Goal: Information Seeking & Learning: Compare options

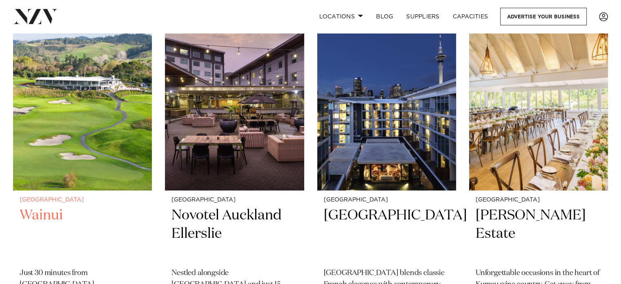
scroll to position [362, 0]
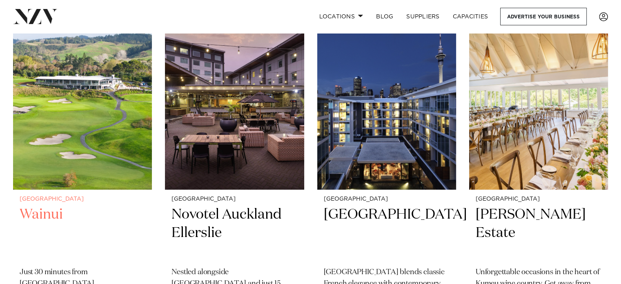
click at [49, 205] on h2 "Wainui" at bounding box center [83, 232] width 126 height 55
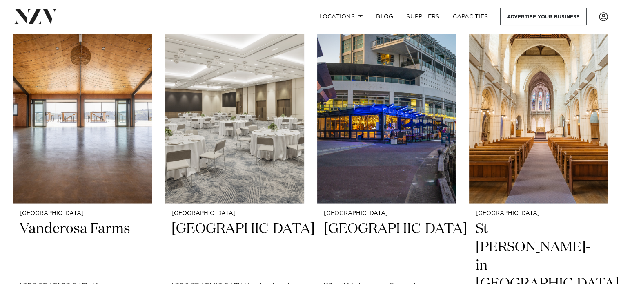
scroll to position [1437, 0]
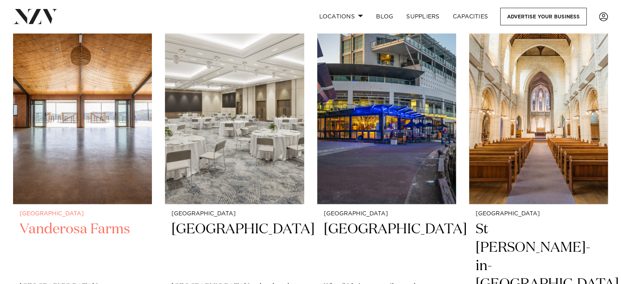
click at [84, 219] on h2 "Vanderosa Farms" at bounding box center [83, 246] width 126 height 55
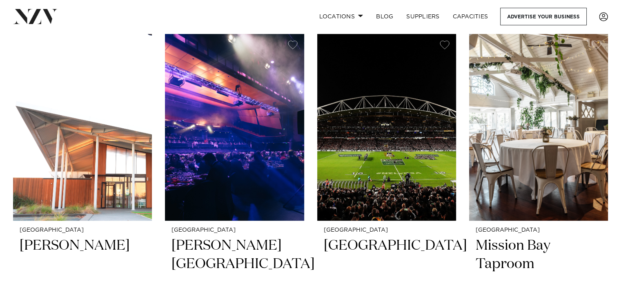
scroll to position [3616, 0]
click at [495, 236] on h2 "Mission Bay Taproom" at bounding box center [538, 263] width 126 height 55
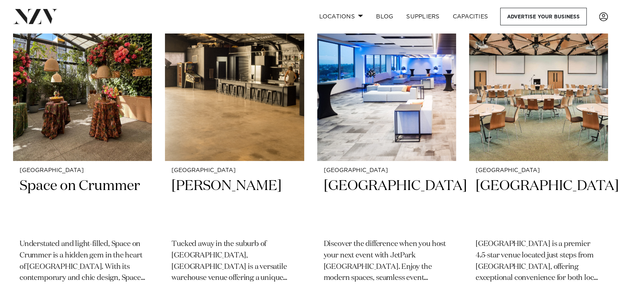
scroll to position [5852, 0]
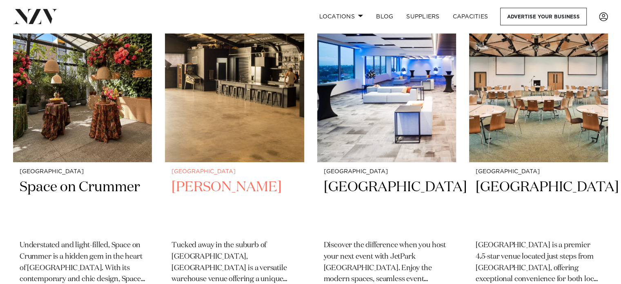
click at [204, 178] on h2 "Hastie" at bounding box center [234, 205] width 126 height 55
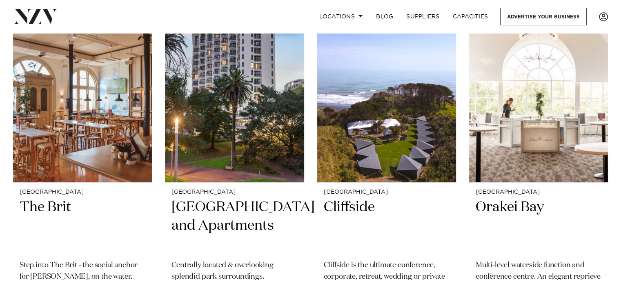
scroll to position [9464, 0]
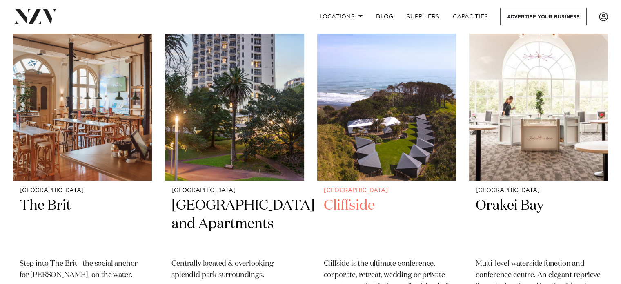
click at [341, 196] on h2 "Cliffside" at bounding box center [387, 223] width 126 height 55
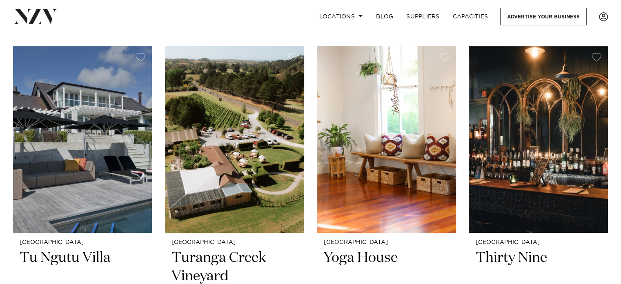
scroll to position [9775, 0]
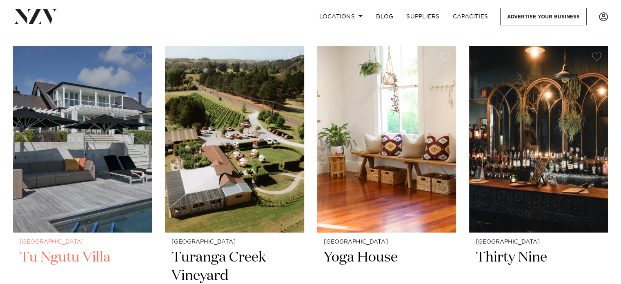
click at [76, 248] on h2 "Tu Ngutu Villa" at bounding box center [83, 275] width 126 height 55
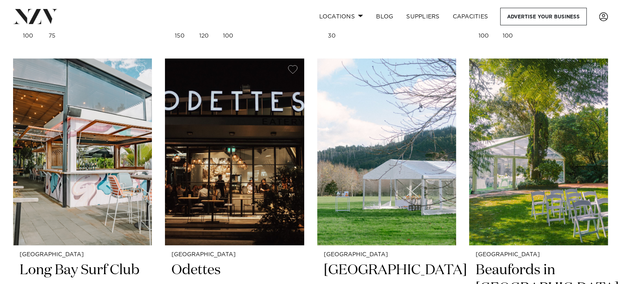
scroll to position [10131, 0]
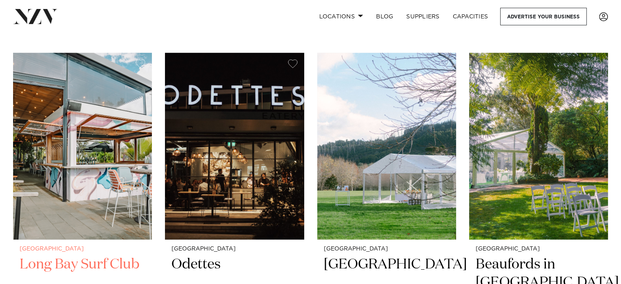
click at [100, 255] on h2 "Long Bay Surf Club" at bounding box center [83, 282] width 126 height 55
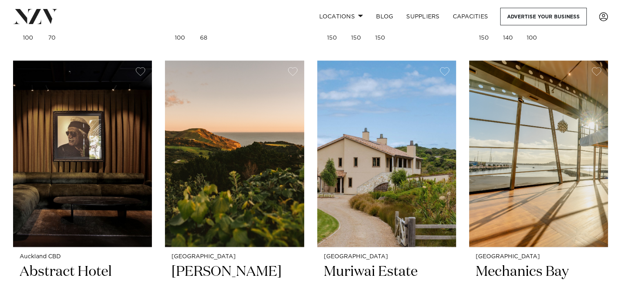
scroll to position [10487, 0]
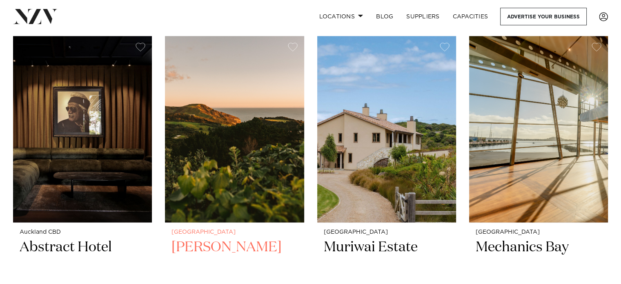
scroll to position [10511, 0]
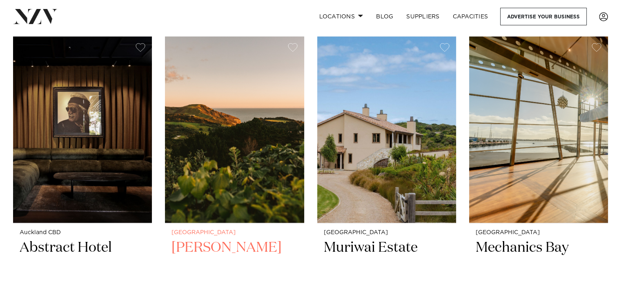
click at [219, 238] on h2 "Kula Muriwai" at bounding box center [234, 265] width 126 height 55
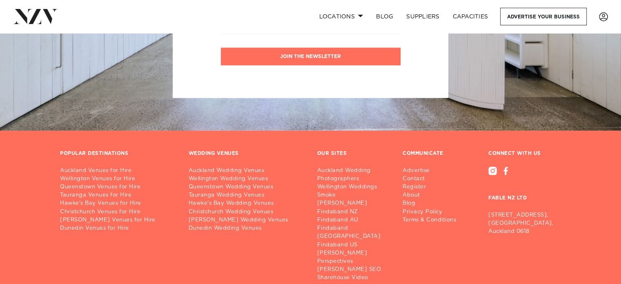
scroll to position [11831, 0]
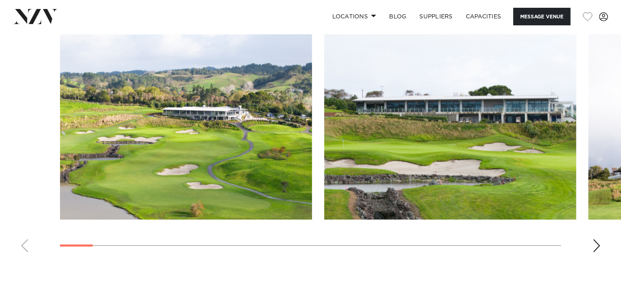
scroll to position [800, 0]
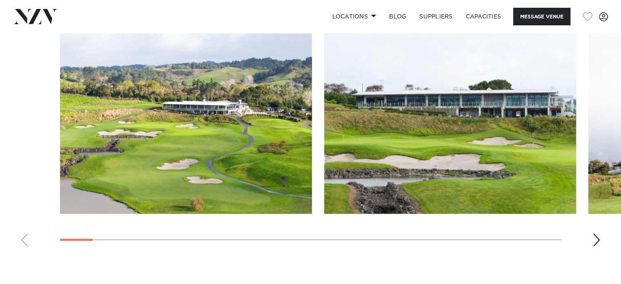
click at [597, 241] on div "Next slide" at bounding box center [596, 239] width 8 height 13
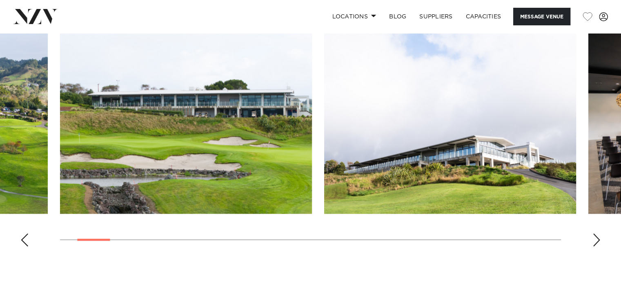
click at [597, 241] on div "Next slide" at bounding box center [596, 239] width 8 height 13
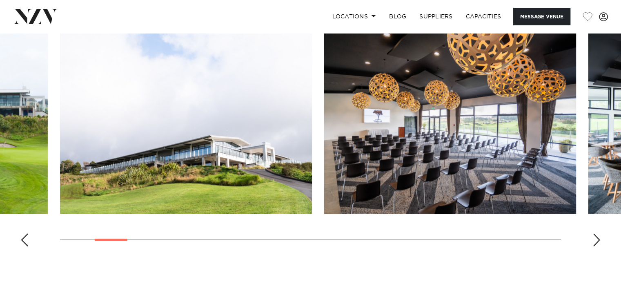
click at [597, 241] on div "Next slide" at bounding box center [596, 239] width 8 height 13
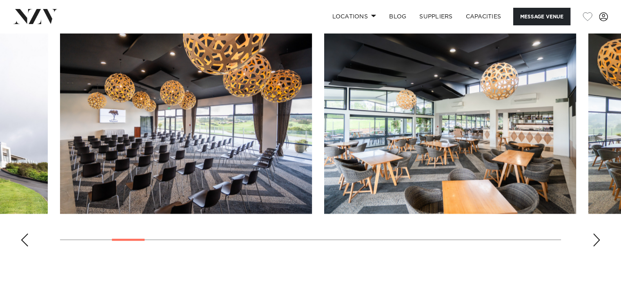
click at [597, 241] on div "Next slide" at bounding box center [596, 239] width 8 height 13
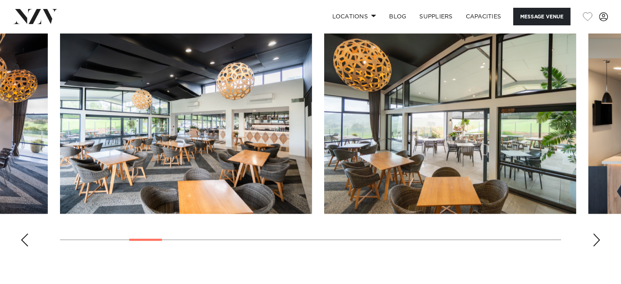
click at [597, 241] on div "Next slide" at bounding box center [596, 239] width 8 height 13
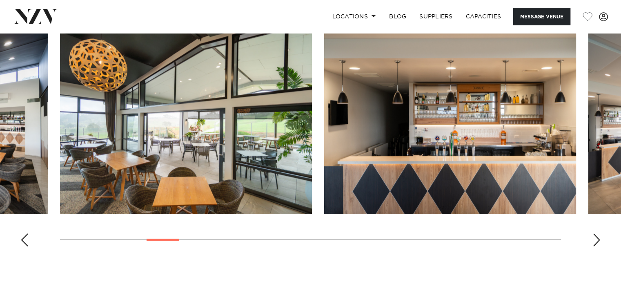
click at [597, 241] on div "Next slide" at bounding box center [596, 239] width 8 height 13
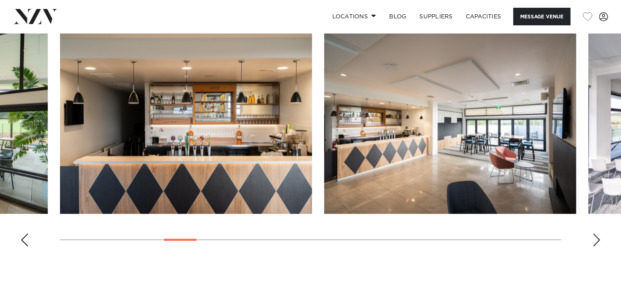
click at [597, 241] on div "Next slide" at bounding box center [596, 239] width 8 height 13
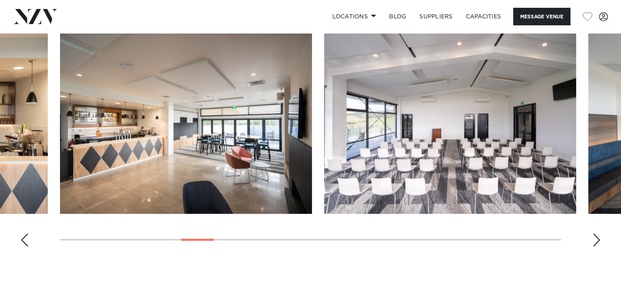
click at [597, 241] on div "Next slide" at bounding box center [596, 239] width 8 height 13
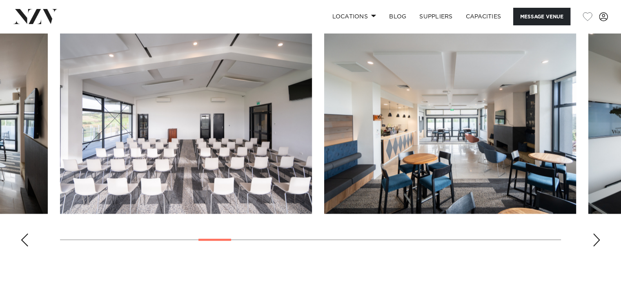
click at [597, 241] on div "Next slide" at bounding box center [596, 239] width 8 height 13
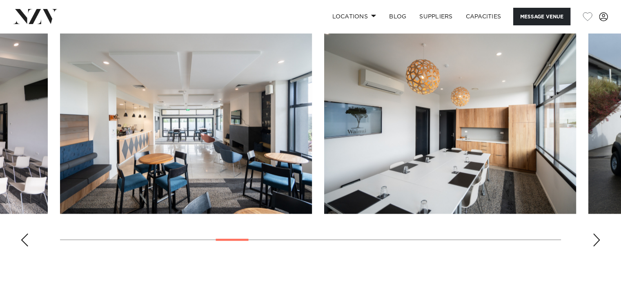
click at [597, 241] on div "Next slide" at bounding box center [596, 239] width 8 height 13
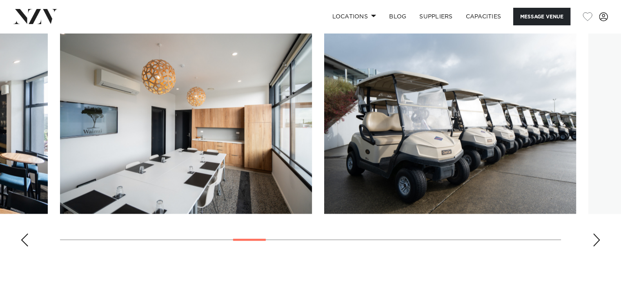
click at [597, 241] on div "Next slide" at bounding box center [596, 239] width 8 height 13
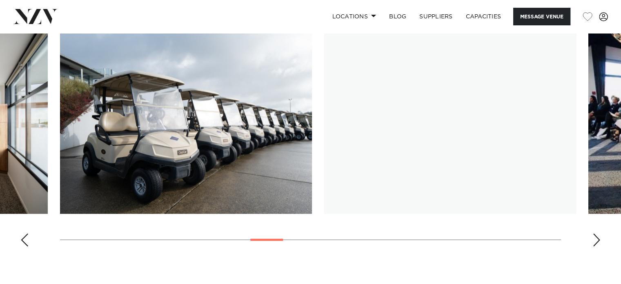
click at [597, 241] on div "Next slide" at bounding box center [596, 239] width 8 height 13
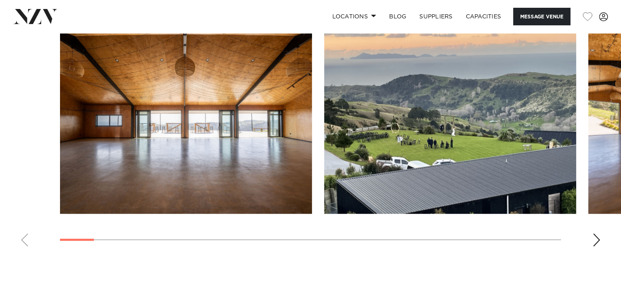
scroll to position [806, 0]
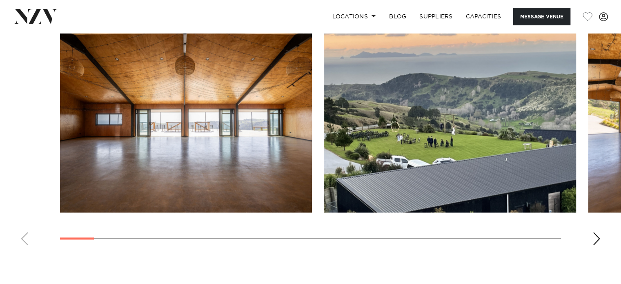
click at [595, 238] on div "Next slide" at bounding box center [596, 238] width 8 height 13
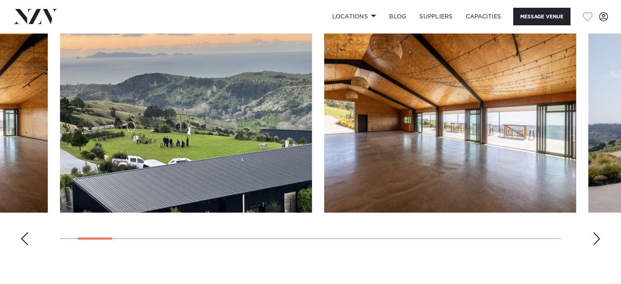
click at [595, 238] on div "Next slide" at bounding box center [596, 238] width 8 height 13
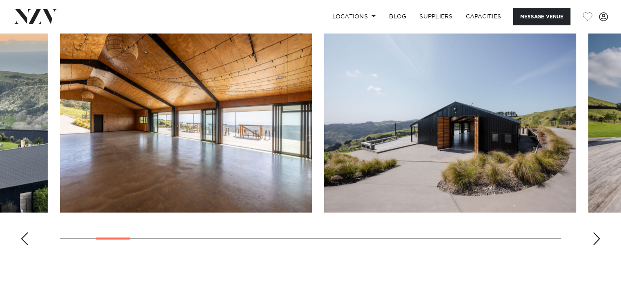
click at [595, 238] on div "Next slide" at bounding box center [596, 238] width 8 height 13
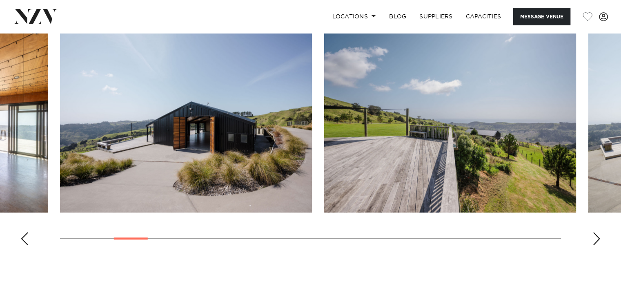
click at [595, 238] on div "Next slide" at bounding box center [596, 238] width 8 height 13
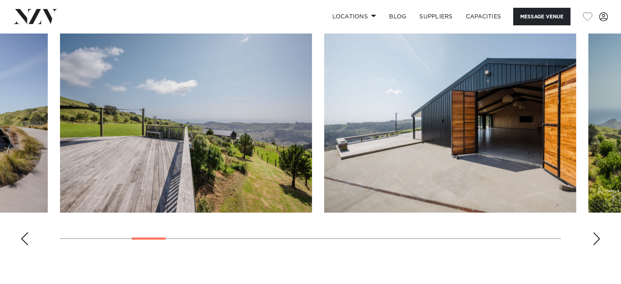
click at [595, 238] on div "Next slide" at bounding box center [596, 238] width 8 height 13
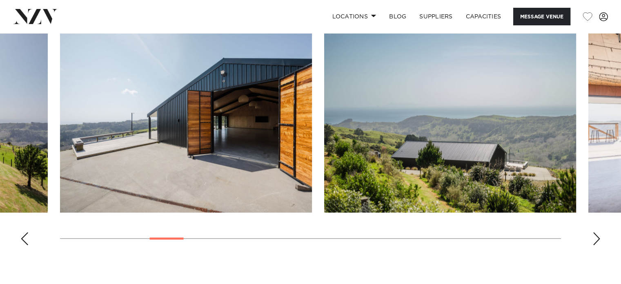
click at [595, 238] on div "Next slide" at bounding box center [596, 238] width 8 height 13
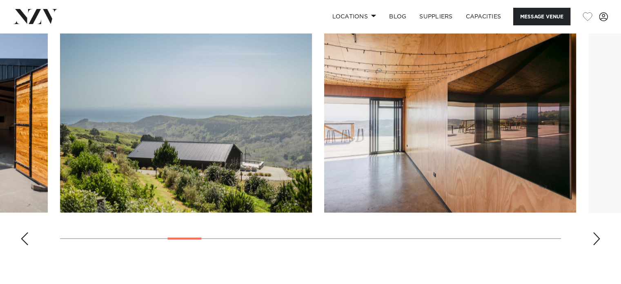
click at [595, 238] on div "Next slide" at bounding box center [596, 238] width 8 height 13
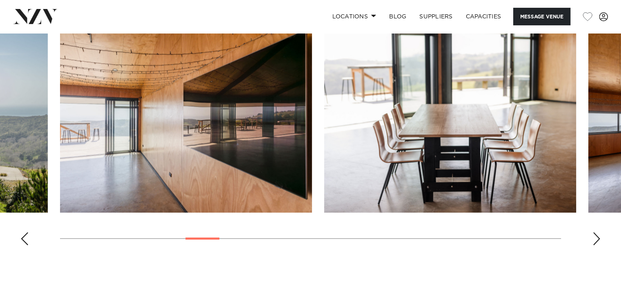
click at [595, 238] on div "Next slide" at bounding box center [596, 238] width 8 height 13
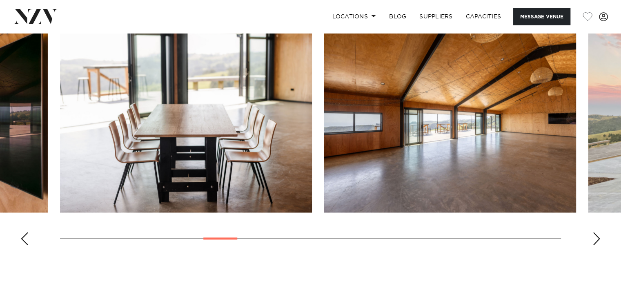
click at [595, 238] on div "Next slide" at bounding box center [596, 238] width 8 height 13
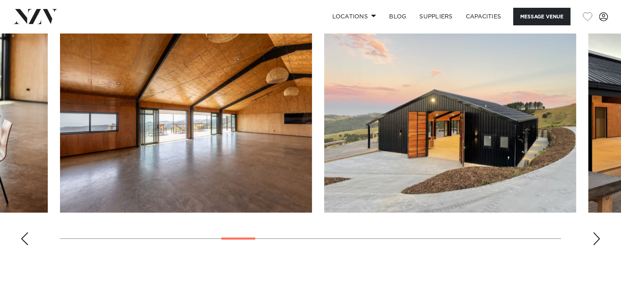
click at [595, 238] on div "Next slide" at bounding box center [596, 238] width 8 height 13
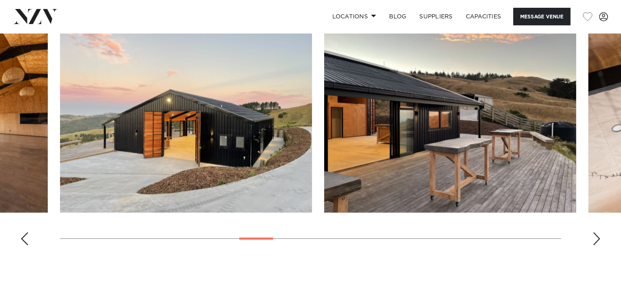
click at [595, 238] on div "Next slide" at bounding box center [596, 238] width 8 height 13
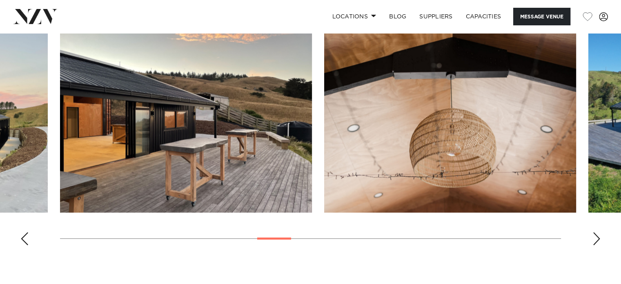
click at [595, 238] on div "Next slide" at bounding box center [596, 238] width 8 height 13
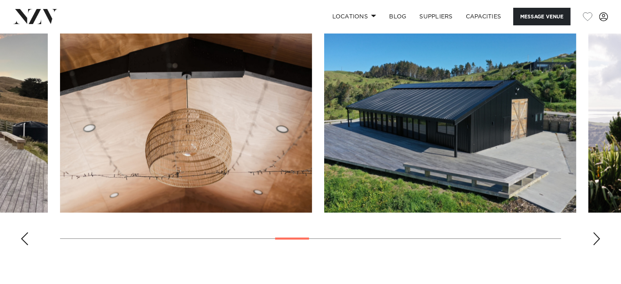
click at [595, 238] on div "Next slide" at bounding box center [596, 238] width 8 height 13
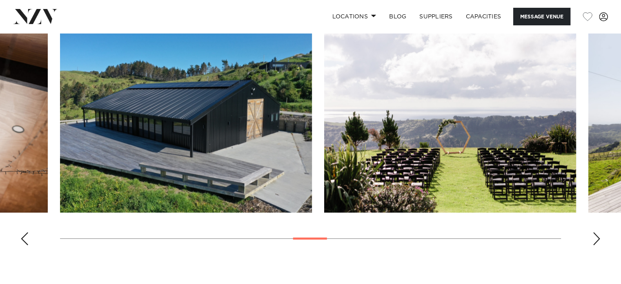
click at [595, 238] on div "Next slide" at bounding box center [596, 238] width 8 height 13
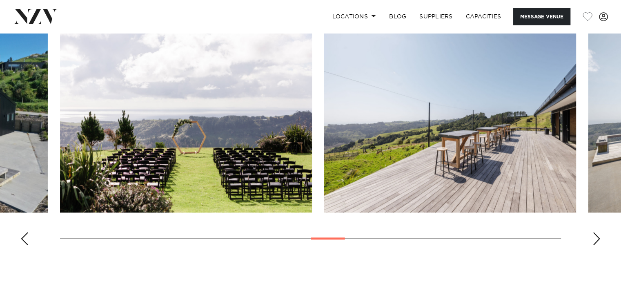
click at [595, 238] on div "Next slide" at bounding box center [596, 238] width 8 height 13
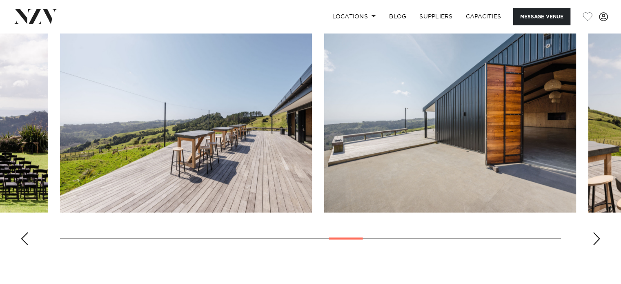
click at [595, 238] on div "Next slide" at bounding box center [596, 238] width 8 height 13
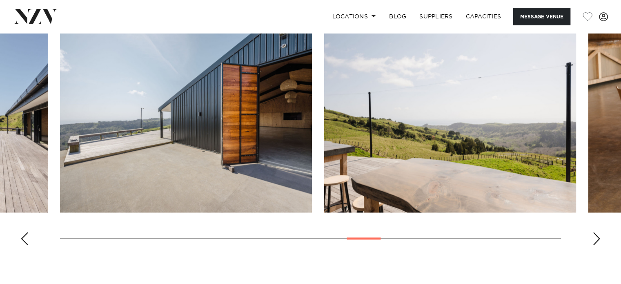
click at [595, 238] on div "Next slide" at bounding box center [596, 238] width 8 height 13
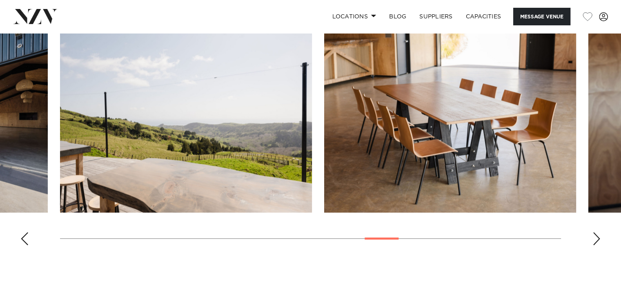
click at [595, 238] on div "Next slide" at bounding box center [596, 238] width 8 height 13
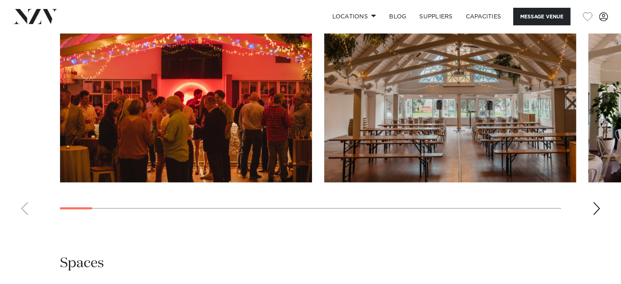
scroll to position [849, 0]
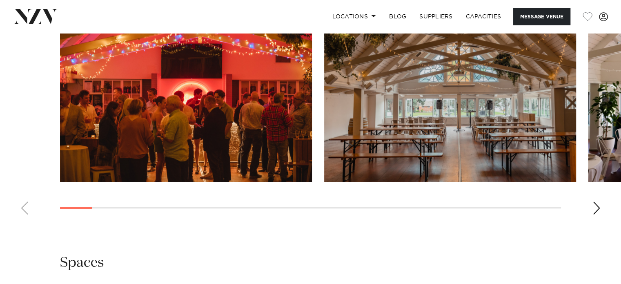
click at [594, 203] on div "Next slide" at bounding box center [596, 207] width 8 height 13
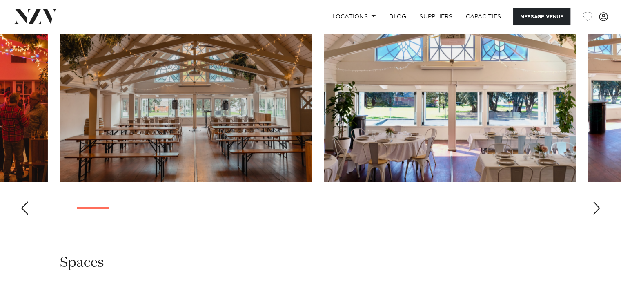
click at [594, 203] on div "Next slide" at bounding box center [596, 207] width 8 height 13
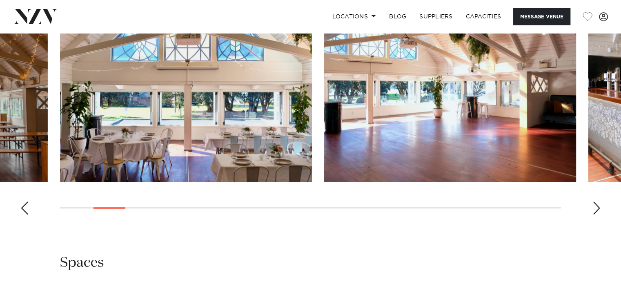
click at [594, 203] on div "Next slide" at bounding box center [596, 207] width 8 height 13
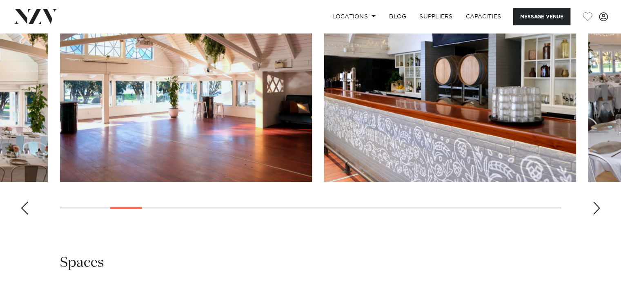
click at [594, 203] on div "Next slide" at bounding box center [596, 207] width 8 height 13
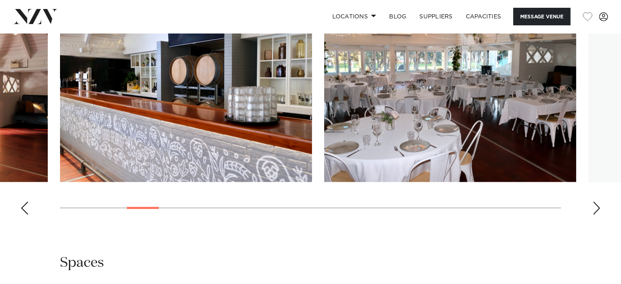
click at [594, 203] on div "Next slide" at bounding box center [596, 207] width 8 height 13
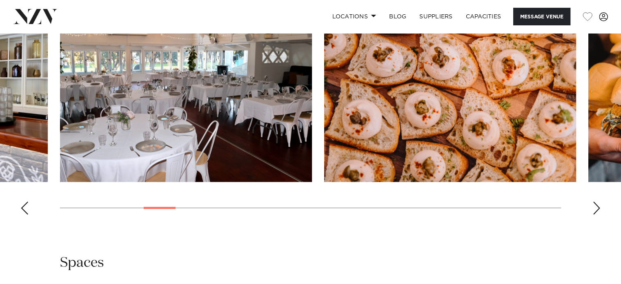
click at [594, 203] on div "Next slide" at bounding box center [596, 207] width 8 height 13
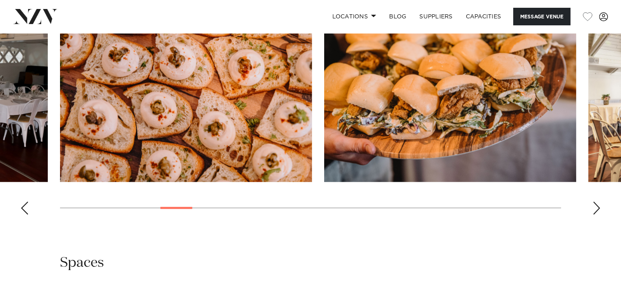
click at [594, 203] on div "Next slide" at bounding box center [596, 207] width 8 height 13
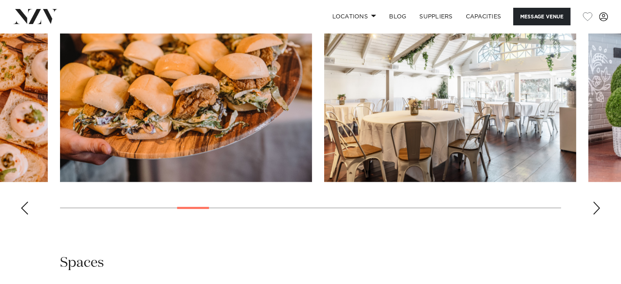
click at [594, 203] on div "Next slide" at bounding box center [596, 207] width 8 height 13
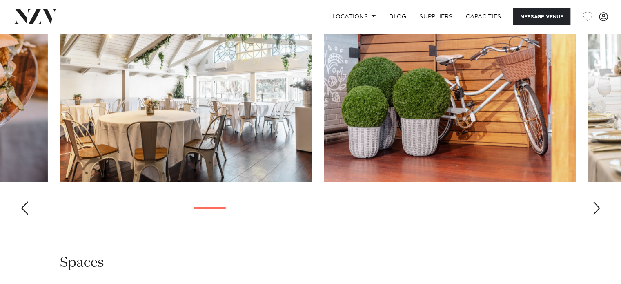
click at [594, 203] on div "Next slide" at bounding box center [596, 207] width 8 height 13
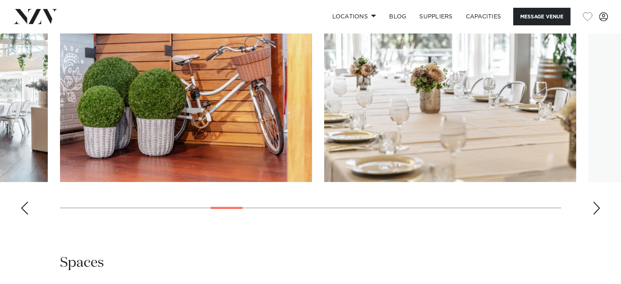
click at [594, 203] on div "Next slide" at bounding box center [596, 207] width 8 height 13
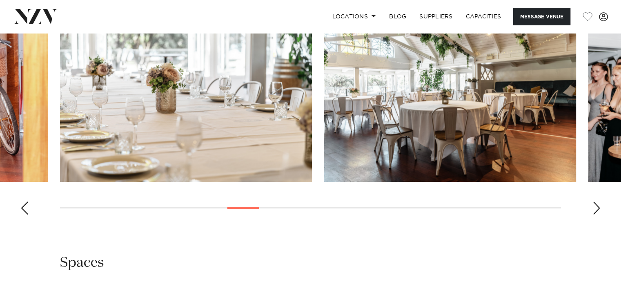
click at [594, 203] on div "Next slide" at bounding box center [596, 207] width 8 height 13
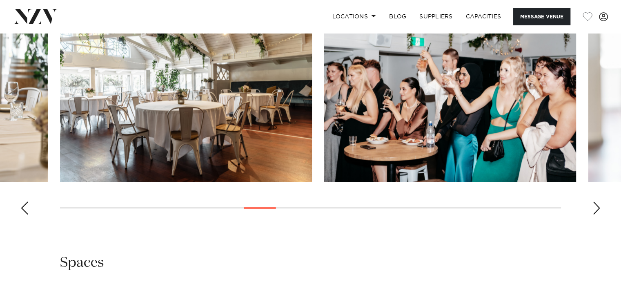
click at [594, 203] on div "Next slide" at bounding box center [596, 207] width 8 height 13
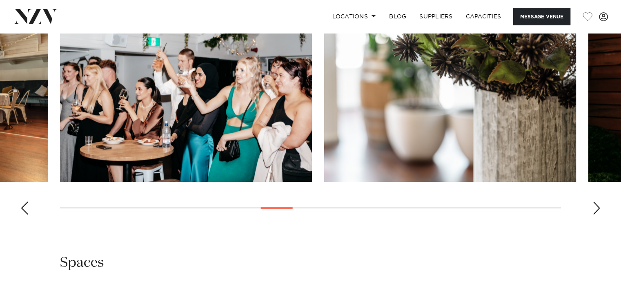
click at [594, 203] on div "Next slide" at bounding box center [596, 207] width 8 height 13
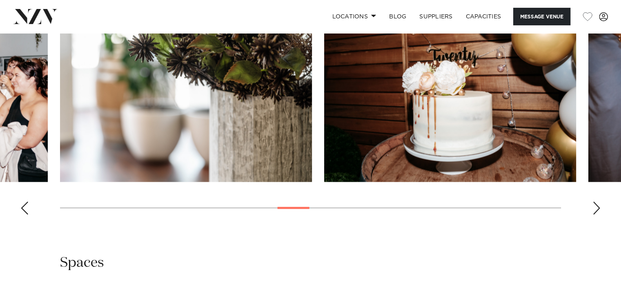
click at [594, 203] on div "Next slide" at bounding box center [596, 207] width 8 height 13
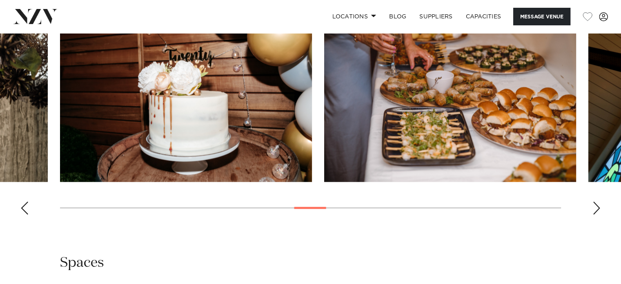
click at [594, 203] on div "Next slide" at bounding box center [596, 207] width 8 height 13
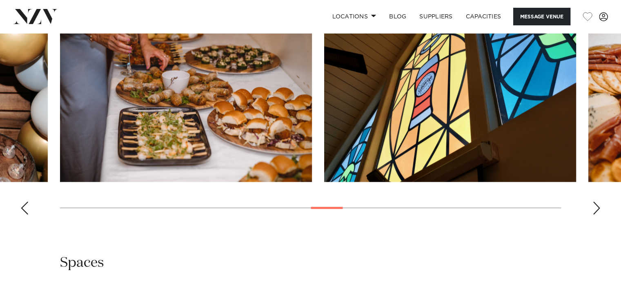
click at [594, 203] on div "Next slide" at bounding box center [596, 207] width 8 height 13
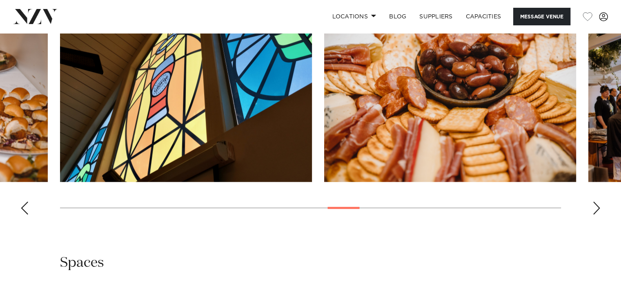
click at [594, 203] on div "Next slide" at bounding box center [596, 207] width 8 height 13
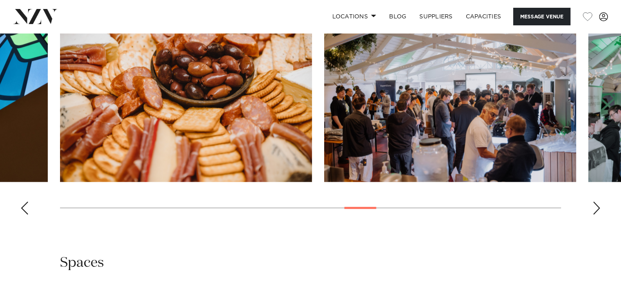
click at [594, 203] on div "Next slide" at bounding box center [596, 207] width 8 height 13
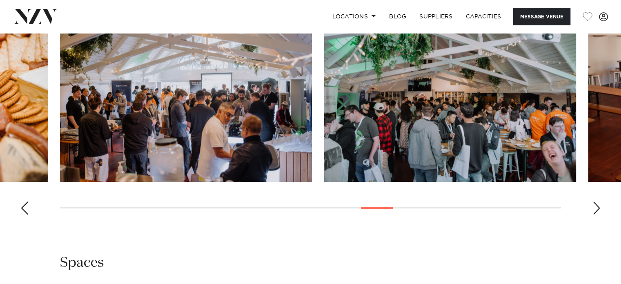
click at [594, 203] on div "Next slide" at bounding box center [596, 207] width 8 height 13
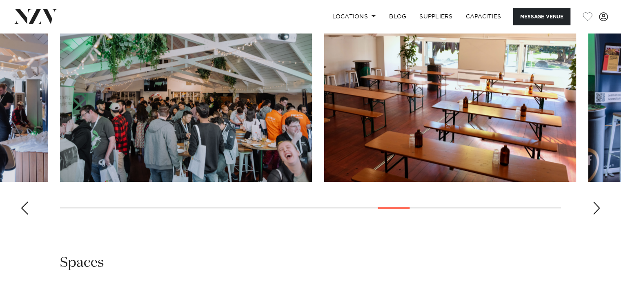
click at [594, 203] on div "Next slide" at bounding box center [596, 207] width 8 height 13
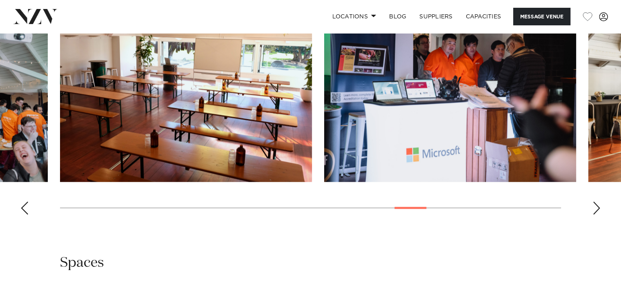
click at [594, 203] on div "Next slide" at bounding box center [596, 207] width 8 height 13
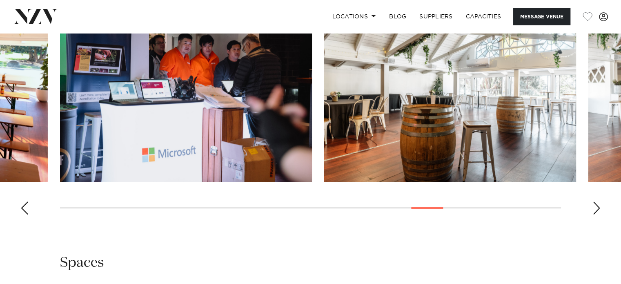
click at [594, 203] on div "Next slide" at bounding box center [596, 207] width 8 height 13
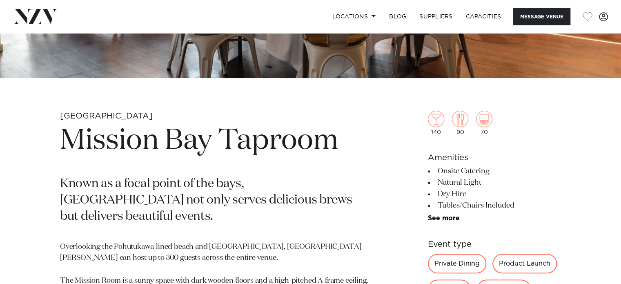
scroll to position [242, 0]
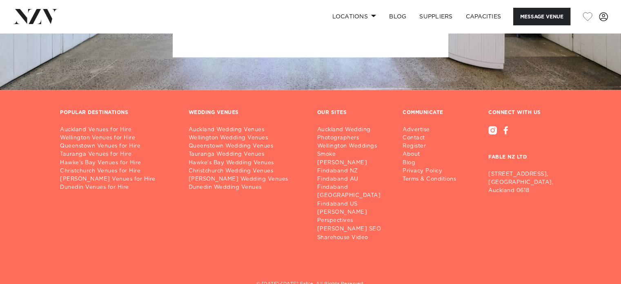
scroll to position [1335, 0]
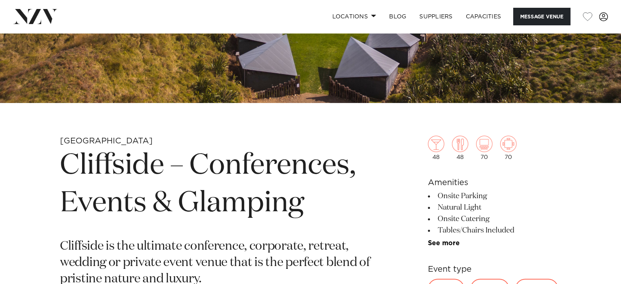
scroll to position [220, 0]
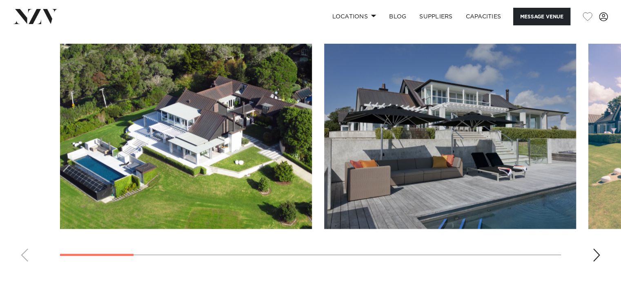
scroll to position [752, 0]
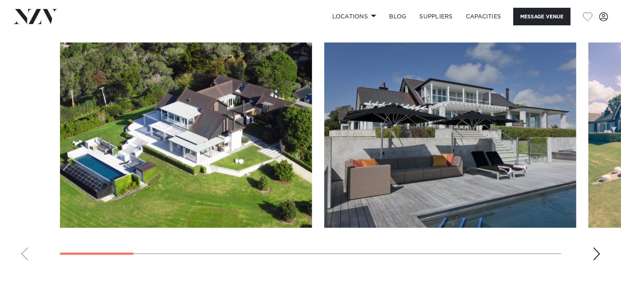
click at [602, 249] on swiper-container at bounding box center [310, 154] width 621 height 224
click at [594, 254] on div "Next slide" at bounding box center [596, 253] width 8 height 13
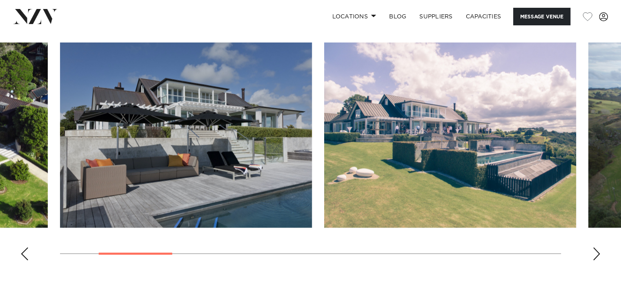
click at [594, 254] on div "Next slide" at bounding box center [596, 253] width 8 height 13
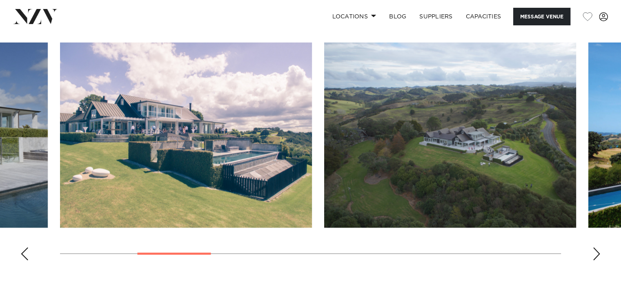
click at [594, 254] on div "Next slide" at bounding box center [596, 253] width 8 height 13
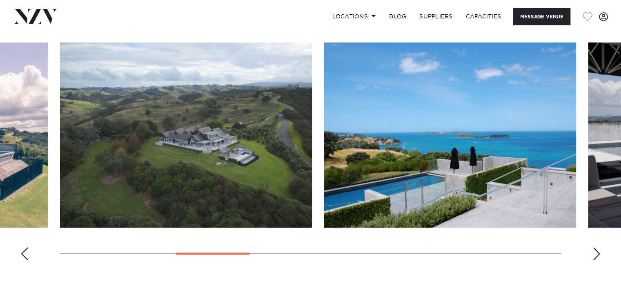
click at [594, 254] on div "Next slide" at bounding box center [596, 253] width 8 height 13
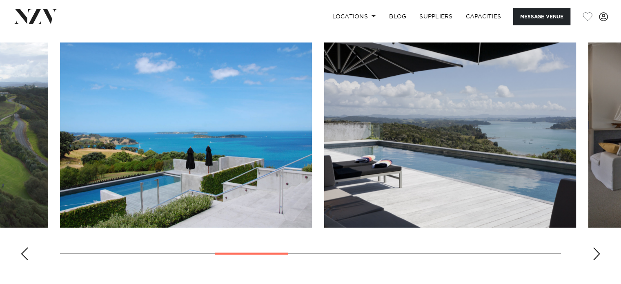
click at [594, 254] on div "Next slide" at bounding box center [596, 253] width 8 height 13
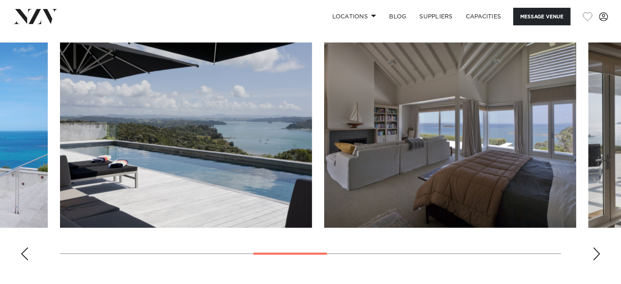
click at [594, 254] on div "Next slide" at bounding box center [596, 253] width 8 height 13
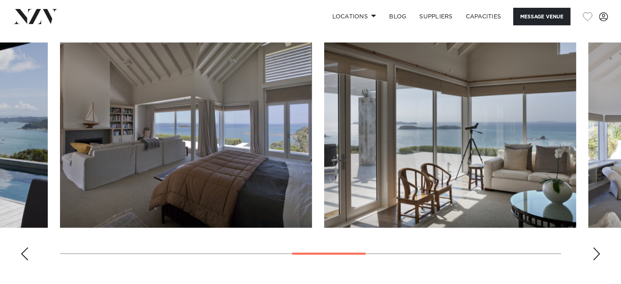
click at [594, 254] on div "Next slide" at bounding box center [596, 253] width 8 height 13
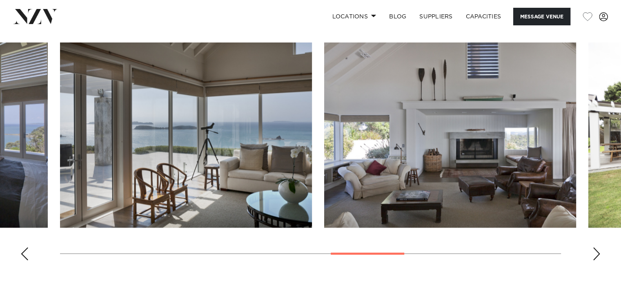
click at [594, 254] on div "Next slide" at bounding box center [596, 253] width 8 height 13
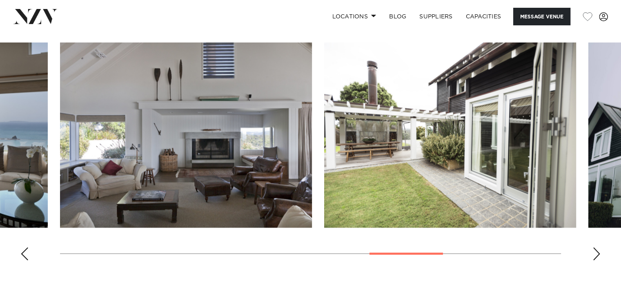
click at [594, 254] on div "Next slide" at bounding box center [596, 253] width 8 height 13
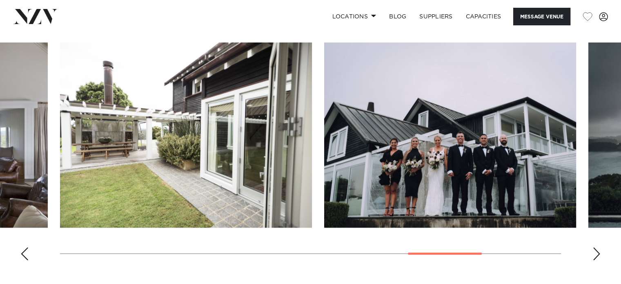
click at [594, 254] on div "Next slide" at bounding box center [596, 253] width 8 height 13
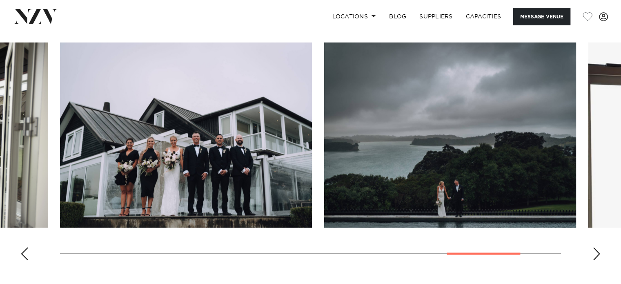
click at [594, 254] on div "Next slide" at bounding box center [596, 253] width 8 height 13
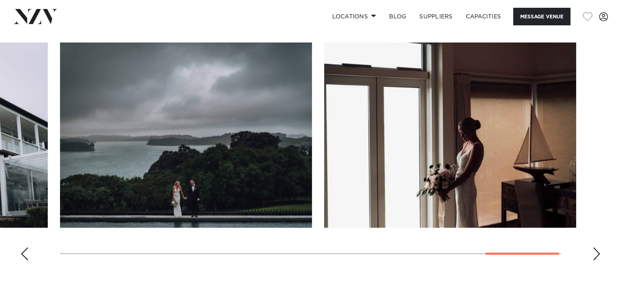
click at [594, 254] on div "Next slide" at bounding box center [596, 253] width 8 height 13
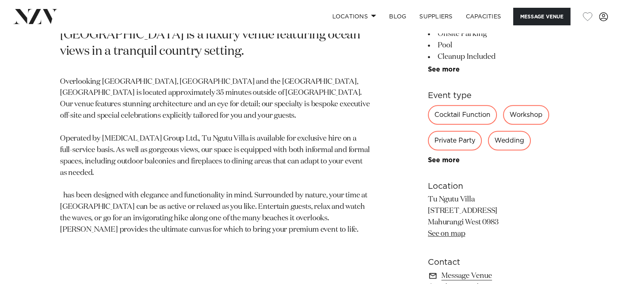
scroll to position [459, 0]
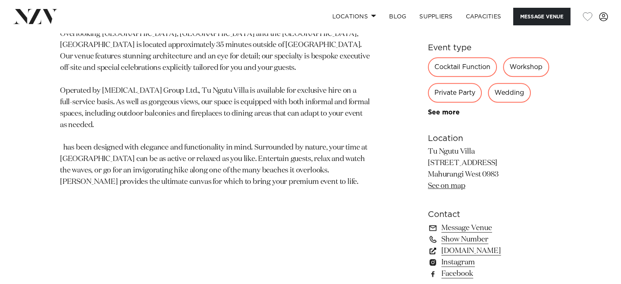
click at [462, 251] on link "www.tungutuvilla.com" at bounding box center [494, 250] width 133 height 11
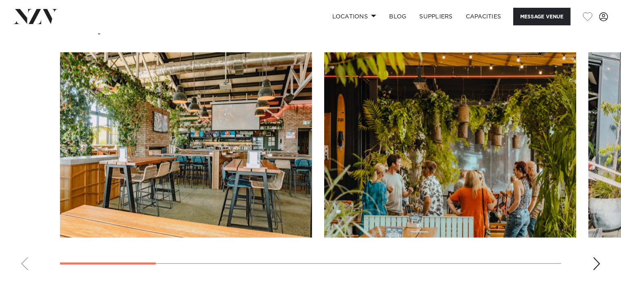
scroll to position [794, 0]
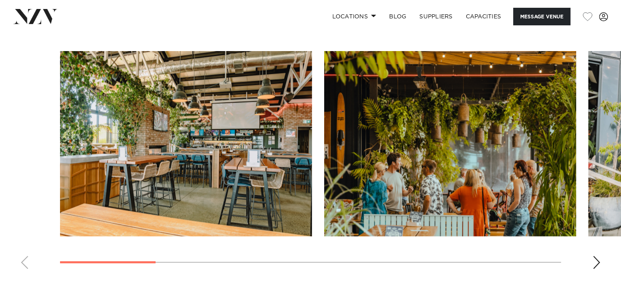
click at [600, 256] on div "Next slide" at bounding box center [596, 261] width 8 height 13
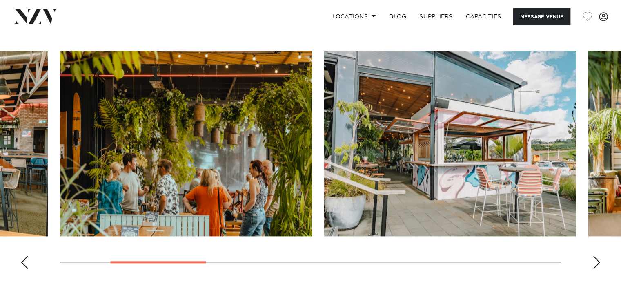
click at [600, 256] on div "Next slide" at bounding box center [596, 261] width 8 height 13
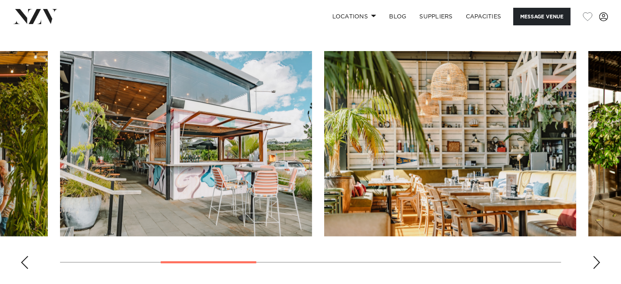
click at [600, 256] on div "Next slide" at bounding box center [596, 261] width 8 height 13
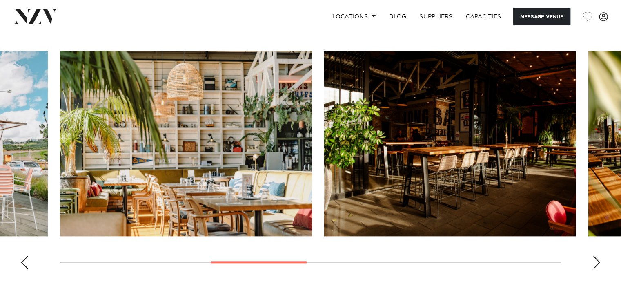
click at [600, 256] on div "Next slide" at bounding box center [596, 261] width 8 height 13
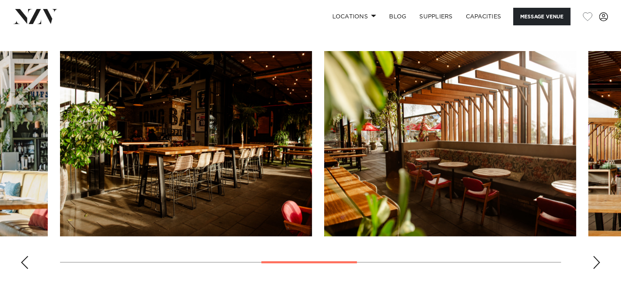
click at [600, 256] on div "Next slide" at bounding box center [596, 261] width 8 height 13
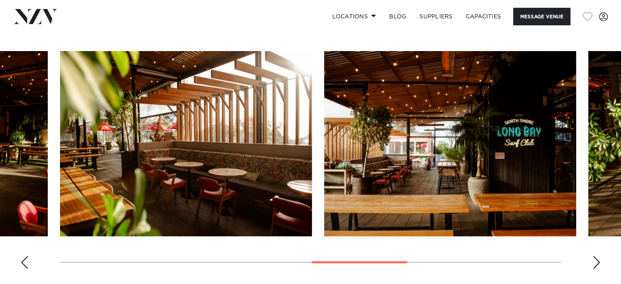
click at [600, 256] on div "Next slide" at bounding box center [596, 261] width 8 height 13
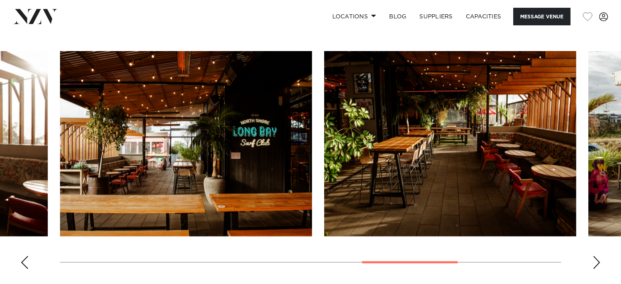
click at [600, 256] on div "Next slide" at bounding box center [596, 261] width 8 height 13
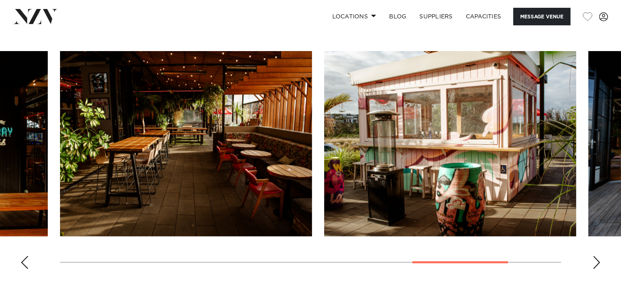
click at [600, 256] on div "Next slide" at bounding box center [596, 261] width 8 height 13
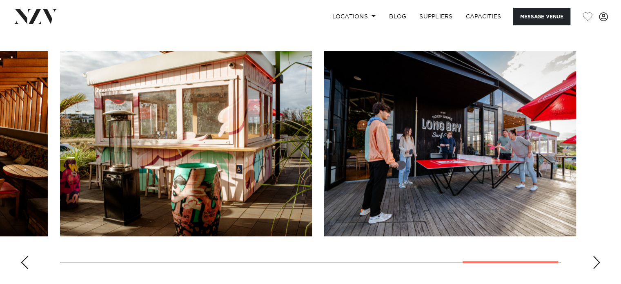
click at [600, 256] on div "Next slide" at bounding box center [596, 261] width 8 height 13
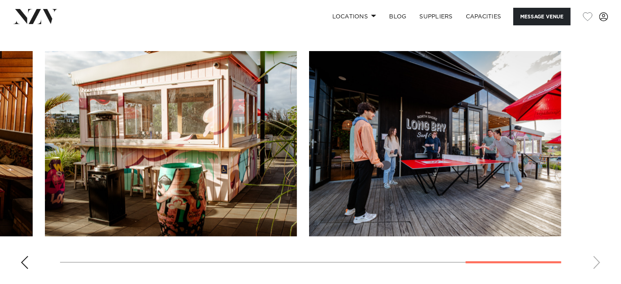
click at [600, 256] on swiper-container at bounding box center [310, 163] width 621 height 224
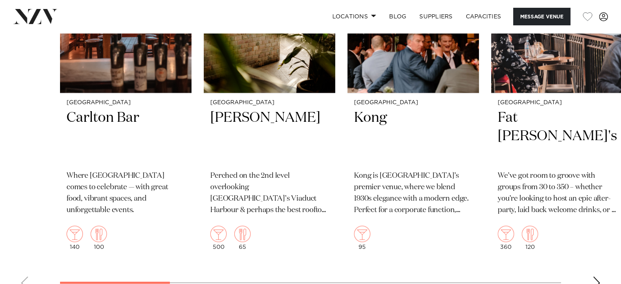
scroll to position [1221, 0]
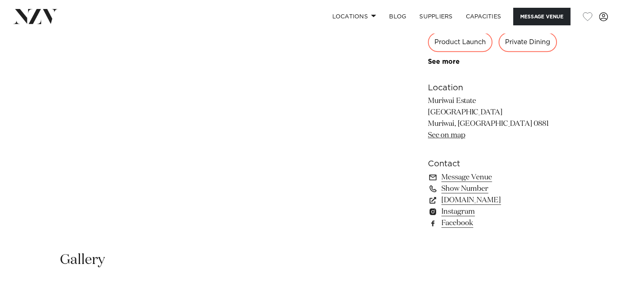
scroll to position [510, 0]
click at [468, 197] on link "[DOMAIN_NAME]" at bounding box center [494, 198] width 133 height 11
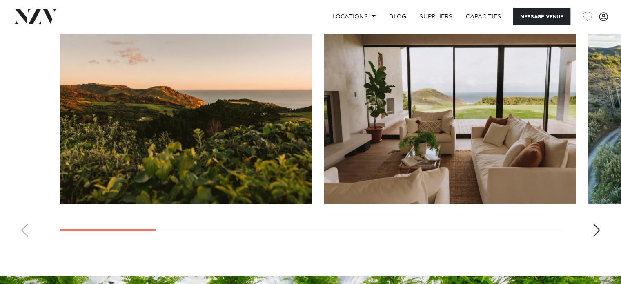
scroll to position [754, 0]
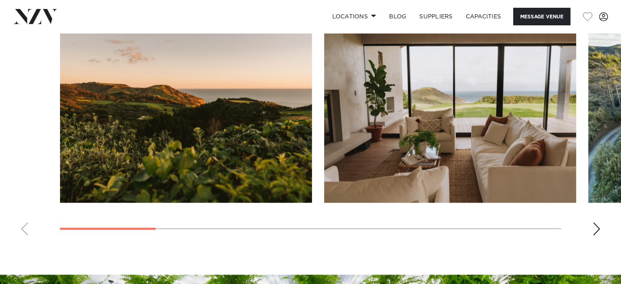
click at [599, 231] on div "Next slide" at bounding box center [596, 228] width 8 height 13
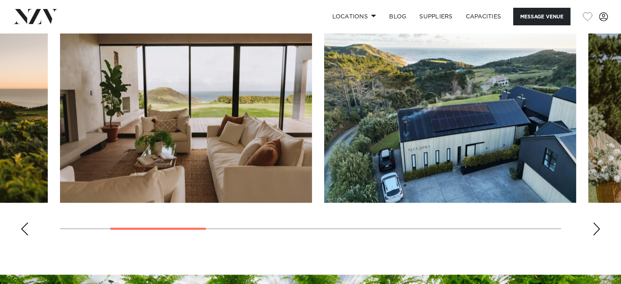
click at [599, 231] on div "Next slide" at bounding box center [596, 228] width 8 height 13
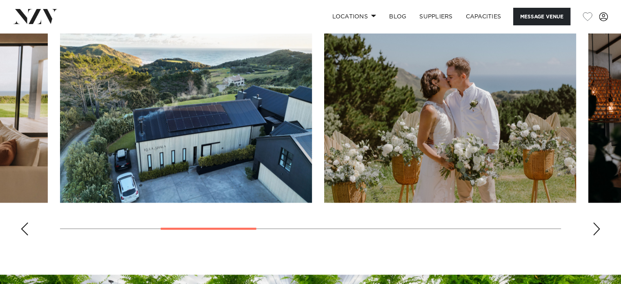
click at [599, 231] on div "Next slide" at bounding box center [596, 228] width 8 height 13
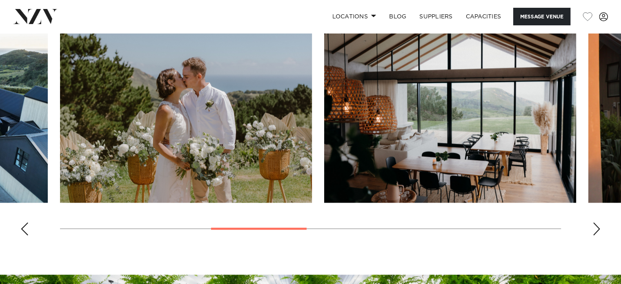
click at [599, 231] on div "Next slide" at bounding box center [596, 228] width 8 height 13
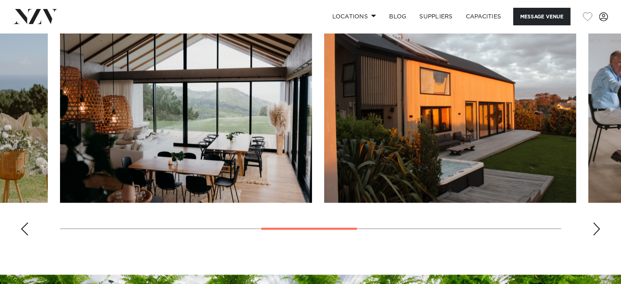
click at [599, 231] on div "Next slide" at bounding box center [596, 228] width 8 height 13
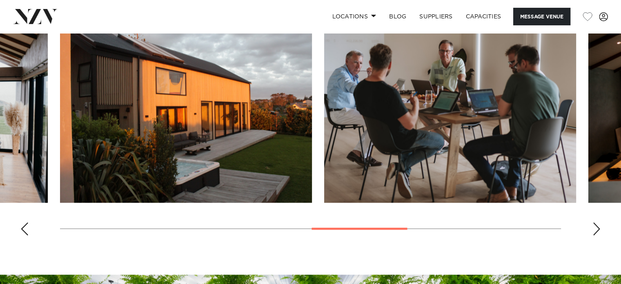
click at [599, 231] on div "Next slide" at bounding box center [596, 228] width 8 height 13
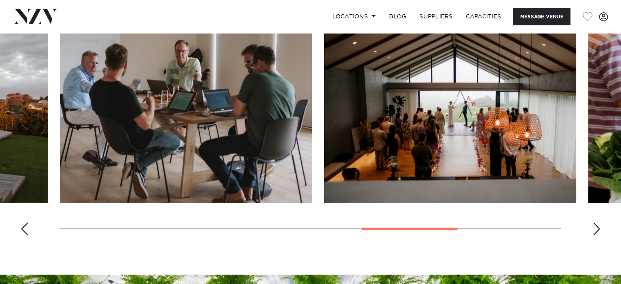
click at [599, 231] on div "Next slide" at bounding box center [596, 228] width 8 height 13
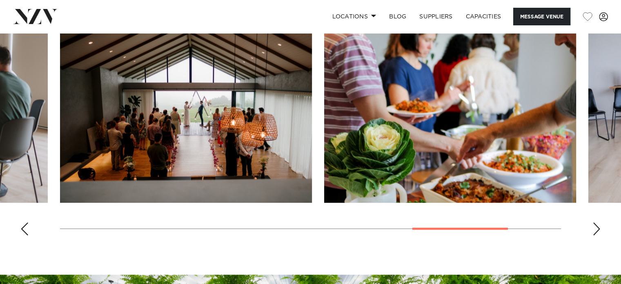
click at [599, 231] on div "Next slide" at bounding box center [596, 228] width 8 height 13
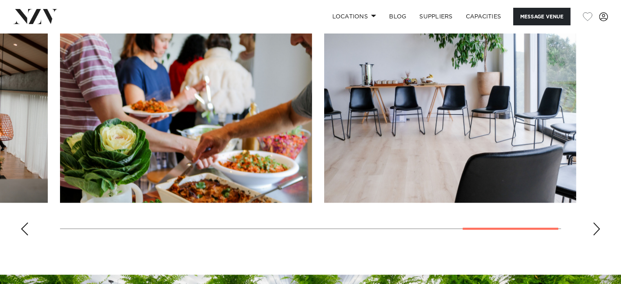
click at [599, 231] on div "Next slide" at bounding box center [596, 228] width 8 height 13
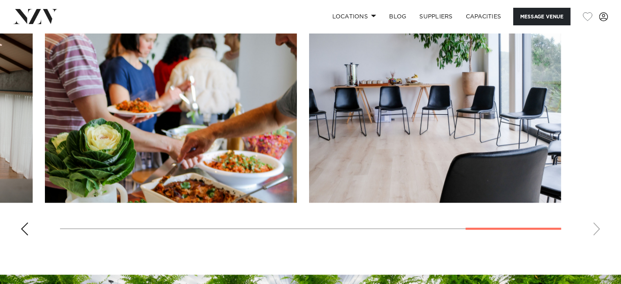
click at [599, 231] on swiper-container at bounding box center [310, 130] width 621 height 224
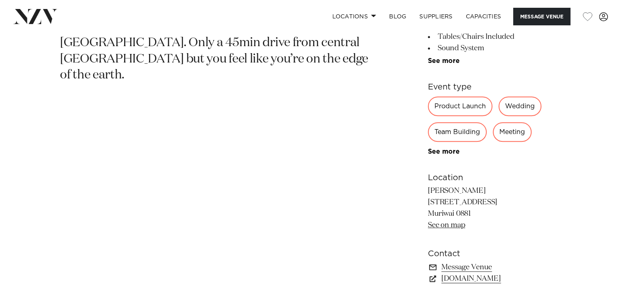
scroll to position [441, 0]
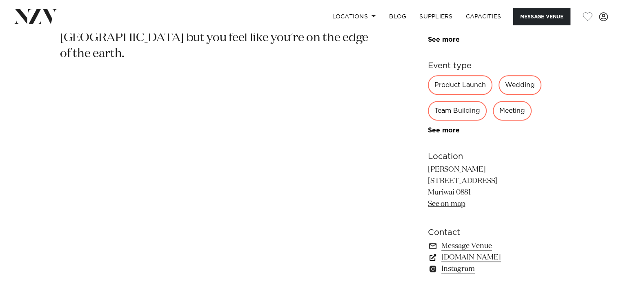
click at [467, 257] on link "[DOMAIN_NAME]" at bounding box center [494, 256] width 133 height 11
